Goal: Task Accomplishment & Management: Manage account settings

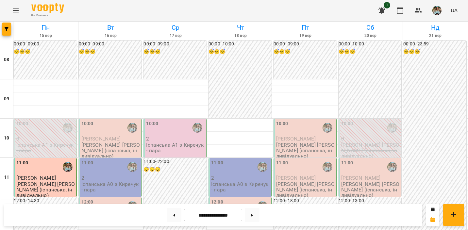
scroll to position [427, 0]
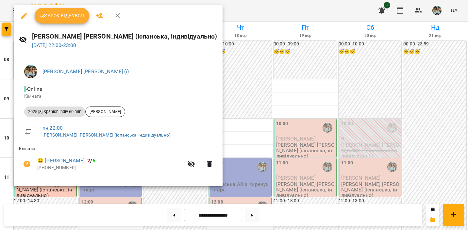
click at [74, 21] on button "Урок відбувся" at bounding box center [62, 16] width 55 height 16
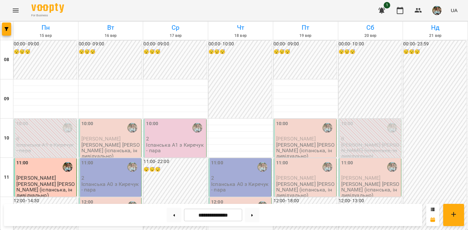
scroll to position [241, 0]
click at [439, 12] on img "button" at bounding box center [436, 10] width 9 height 9
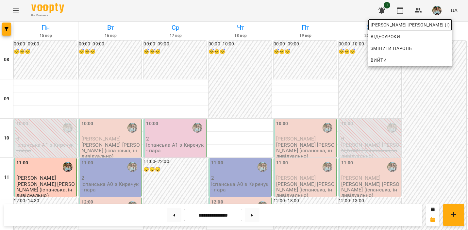
click at [425, 27] on span "[PERSON_NAME] [PERSON_NAME] (і)" at bounding box center [410, 25] width 79 height 8
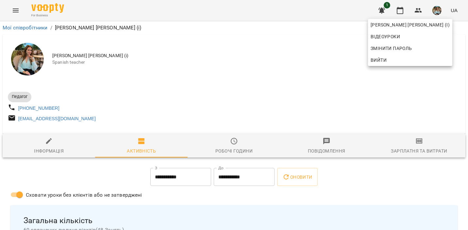
click at [295, 83] on div at bounding box center [234, 115] width 468 height 230
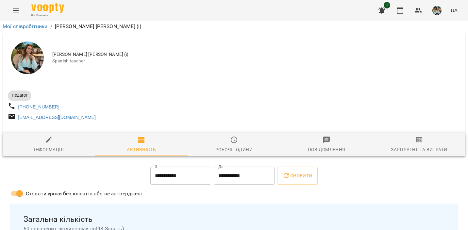
scroll to position [205, 0]
click at [435, 14] on img "button" at bounding box center [436, 10] width 9 height 9
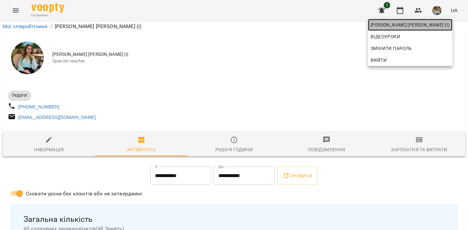
click at [429, 28] on span "[PERSON_NAME] [PERSON_NAME] (і)" at bounding box center [410, 25] width 79 height 8
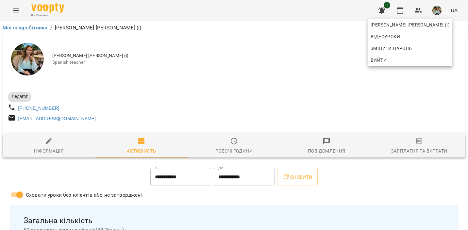
click at [252, 53] on div at bounding box center [234, 115] width 468 height 230
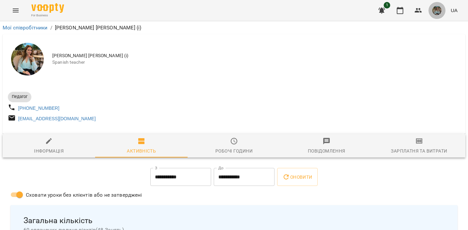
click at [436, 9] on img "button" at bounding box center [436, 10] width 9 height 9
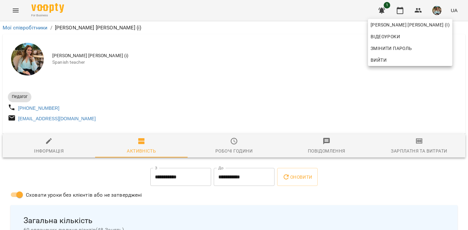
click at [402, 13] on div at bounding box center [234, 115] width 468 height 230
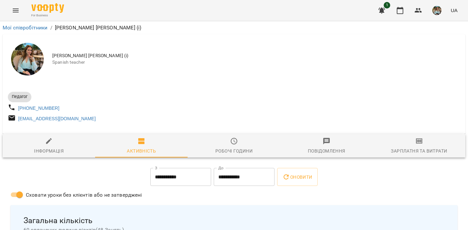
click at [402, 10] on icon "button" at bounding box center [400, 11] width 8 height 8
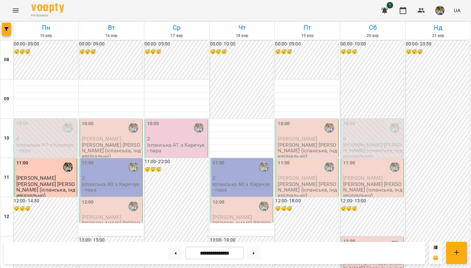
click at [441, 10] on img "button" at bounding box center [439, 10] width 9 height 9
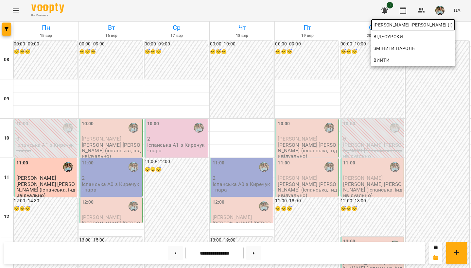
click at [434, 26] on span "[PERSON_NAME] [PERSON_NAME] (і)" at bounding box center [412, 25] width 79 height 8
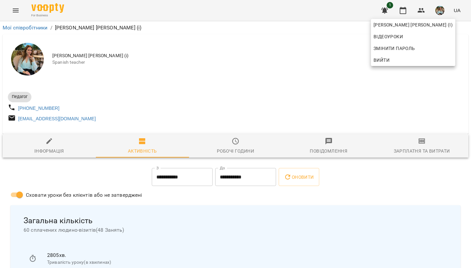
click at [299, 76] on div at bounding box center [235, 134] width 471 height 268
